Goal: Find specific page/section: Locate a particular part of the current website

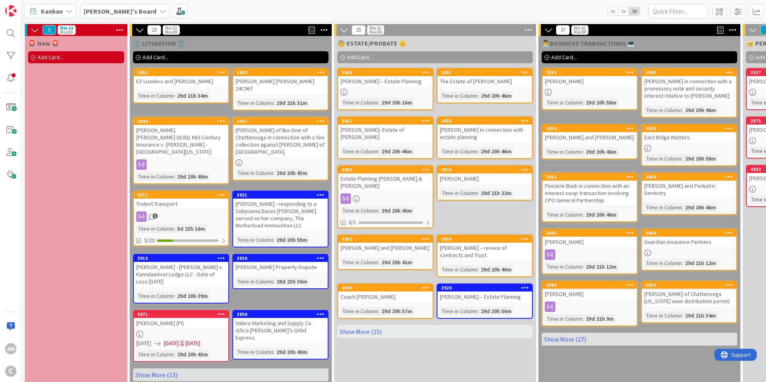
scroll to position [5, 0]
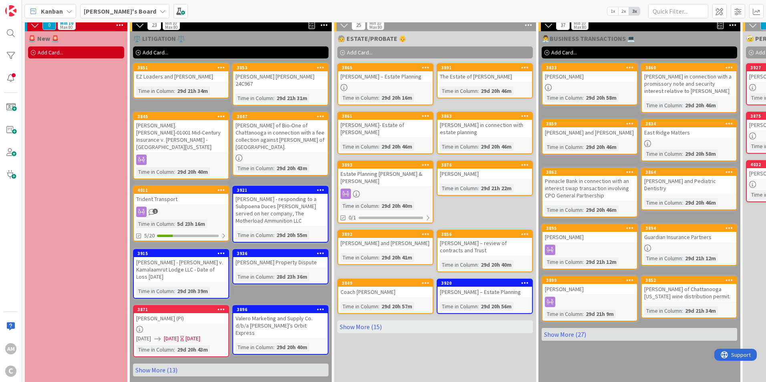
click at [365, 329] on link "Show More (15)" at bounding box center [435, 327] width 196 height 13
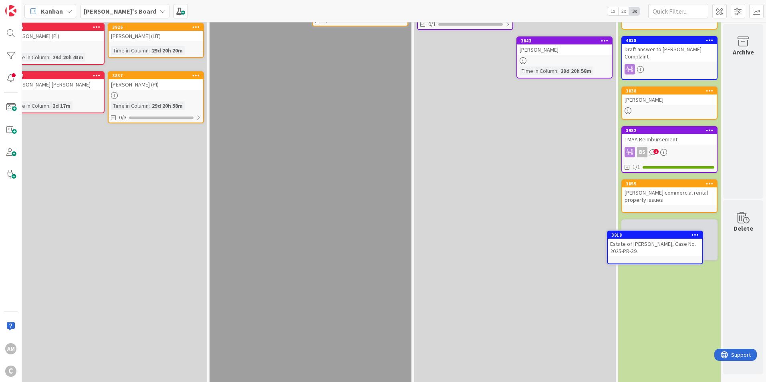
scroll to position [97, 744]
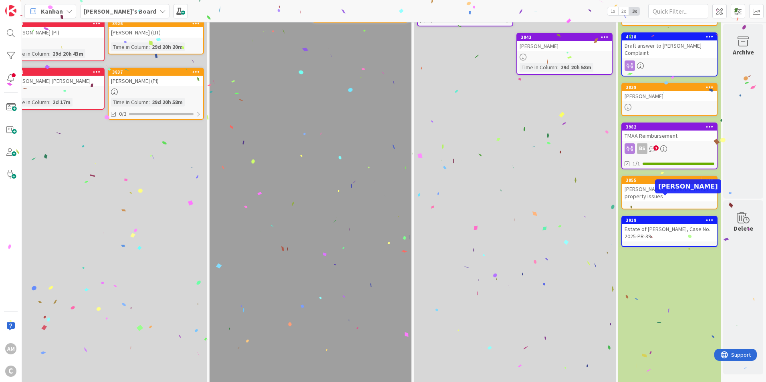
click at [654, 224] on div "Estate of [PERSON_NAME], Case No. 2025-PR-39." at bounding box center [669, 233] width 95 height 18
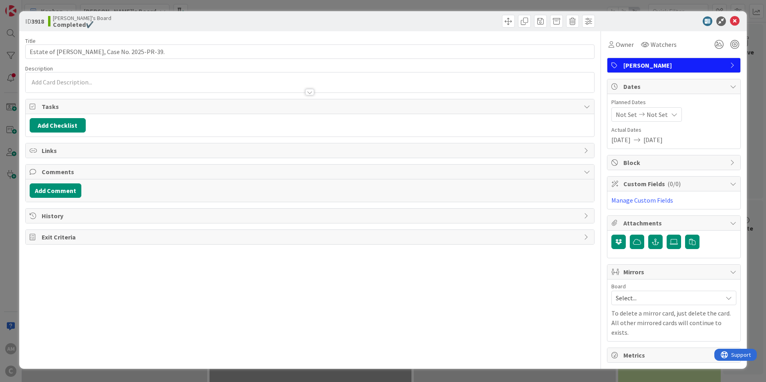
click at [131, 84] on div at bounding box center [310, 83] width 569 height 20
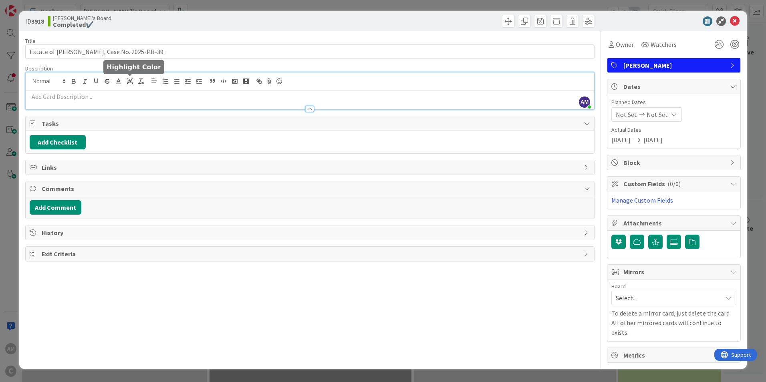
click at [124, 90] on div at bounding box center [310, 82] width 569 height 18
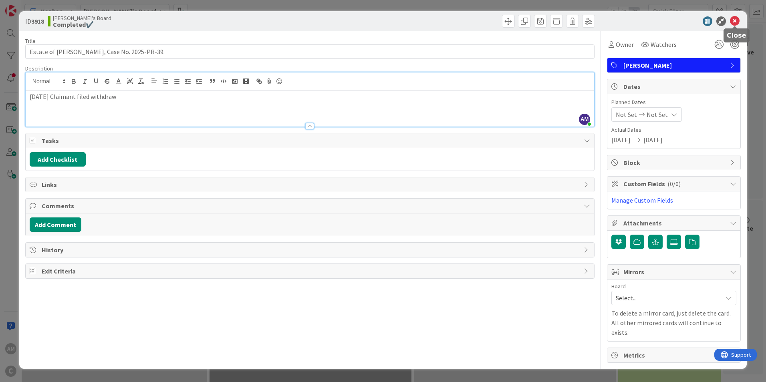
click at [738, 19] on icon at bounding box center [735, 21] width 10 height 10
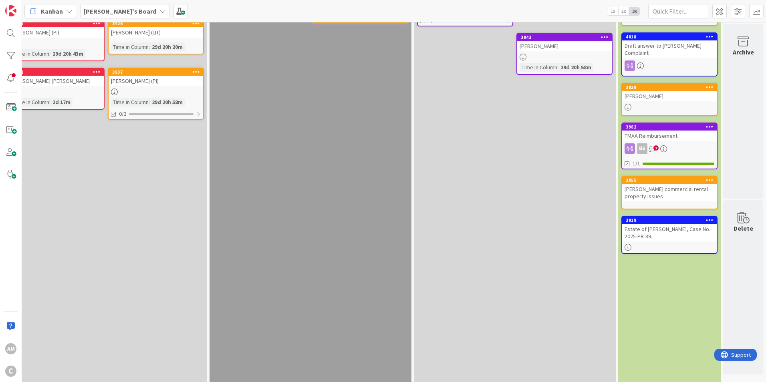
click at [568, 254] on div "✍️ ADMIN ✉️ Add Card... 3857 Notice of Dissolution various clients Time in [GEO…" at bounding box center [515, 273] width 202 height 669
